Goal: Find specific page/section: Find specific page/section

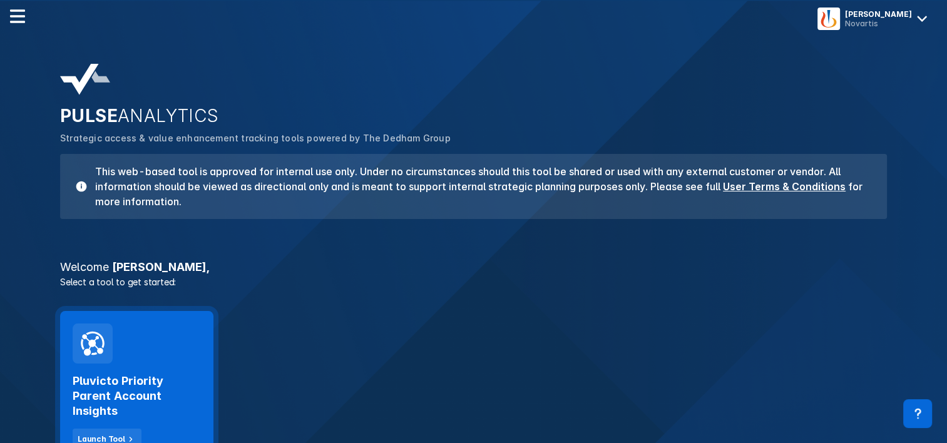
click at [162, 355] on div "Pluvicto Priority Parent Account Insights Launch Tool" at bounding box center [136, 386] width 153 height 151
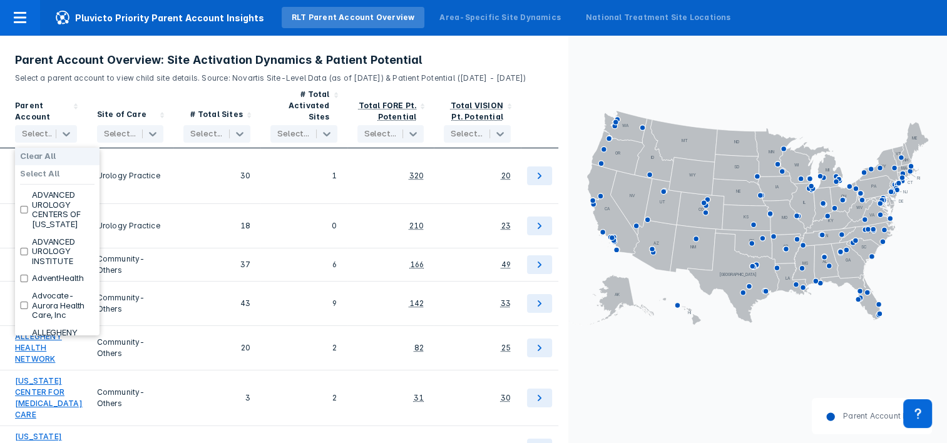
click at [38, 132] on div at bounding box center [38, 134] width 32 height 13
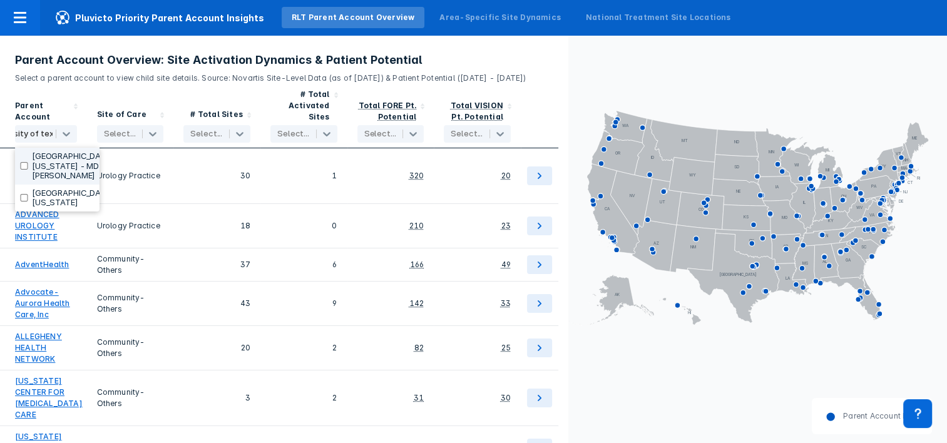
type input "[GEOGRAPHIC_DATA][US_STATE]"
click at [43, 200] on label "[GEOGRAPHIC_DATA][US_STATE]" at bounding box center [73, 197] width 82 height 19
checkbox input "true"
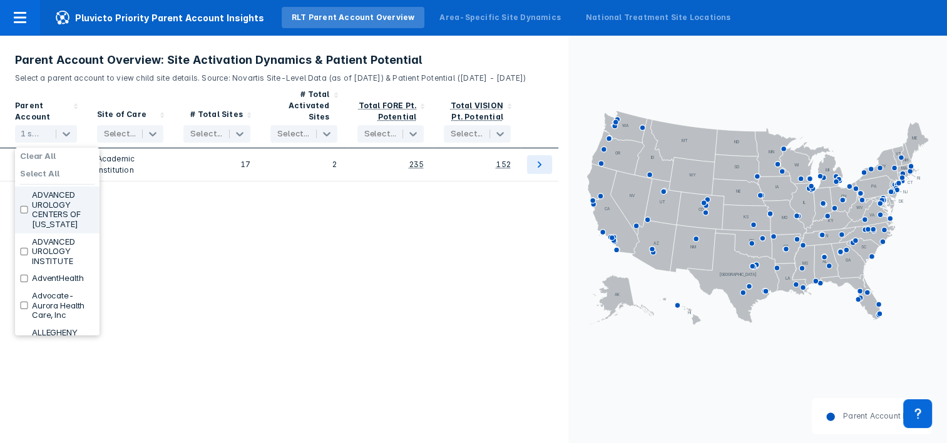
scroll to position [0, 0]
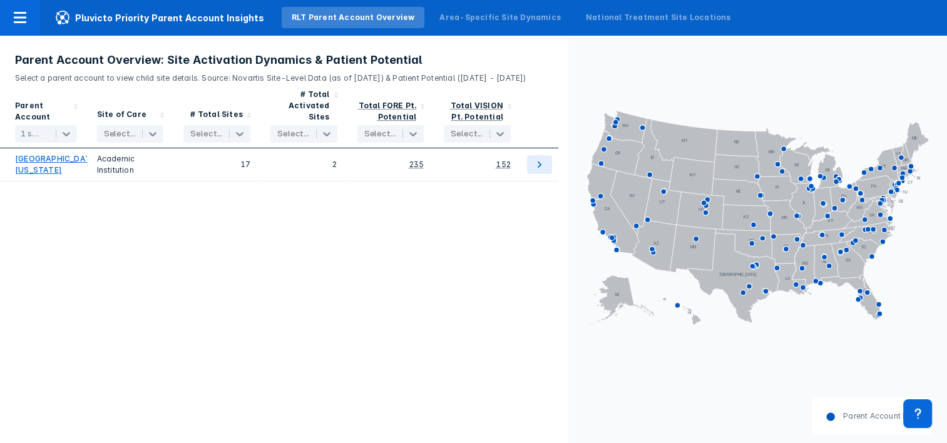
click at [586, 73] on icon "AL AK AZ AR CA CO CT DE FL [GEOGRAPHIC_DATA] HI ID IL IN [GEOGRAPHIC_DATA] [GEO…" at bounding box center [757, 216] width 379 height 363
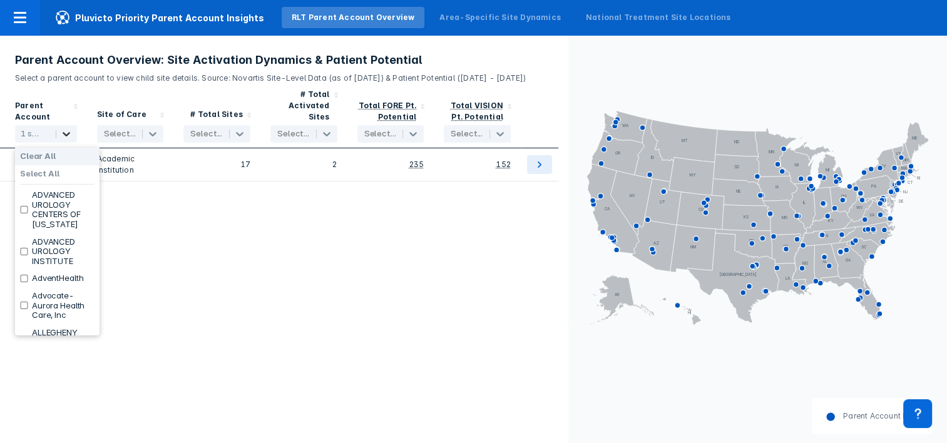
click at [65, 133] on icon at bounding box center [66, 134] width 13 height 13
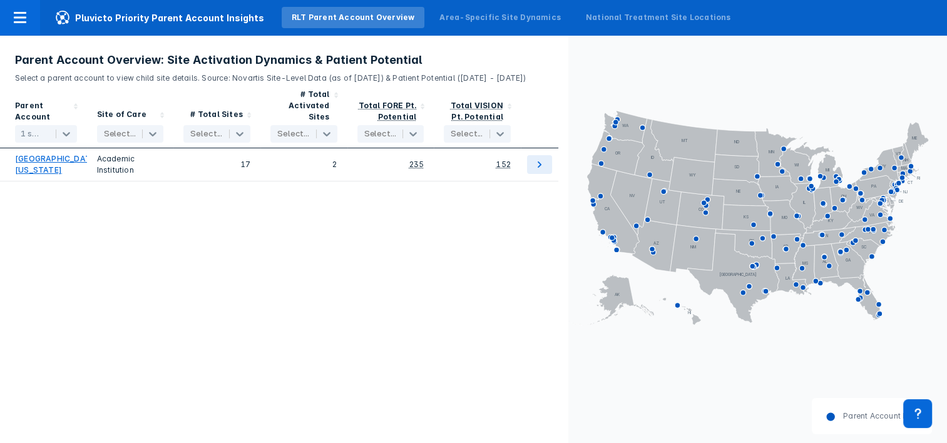
click at [612, 65] on icon "AL AK AZ AR CA CO CT DE FL [GEOGRAPHIC_DATA] HI ID IL IN [GEOGRAPHIC_DATA] [GEO…" at bounding box center [757, 216] width 379 height 363
